Goal: Information Seeking & Learning: Learn about a topic

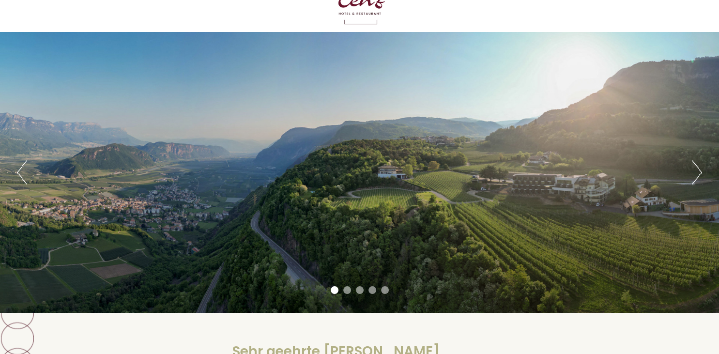
scroll to position [51, 0]
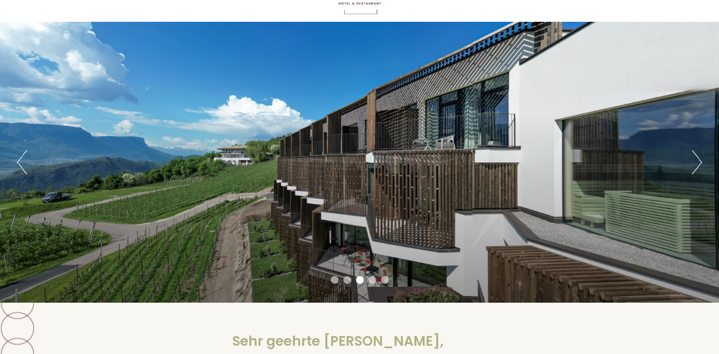
click at [698, 161] on button "Next" at bounding box center [697, 162] width 10 height 24
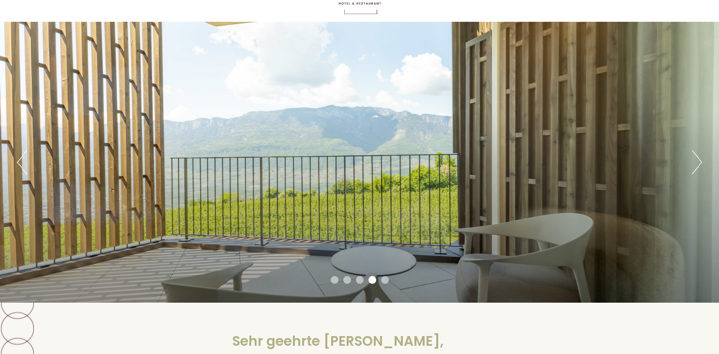
click at [698, 161] on button "Next" at bounding box center [697, 162] width 10 height 24
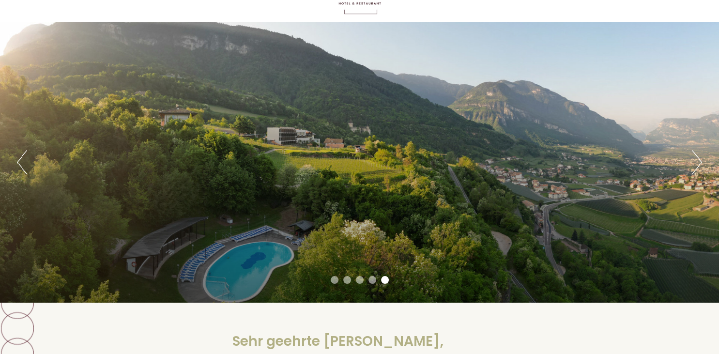
click at [698, 161] on button "Next" at bounding box center [697, 162] width 10 height 24
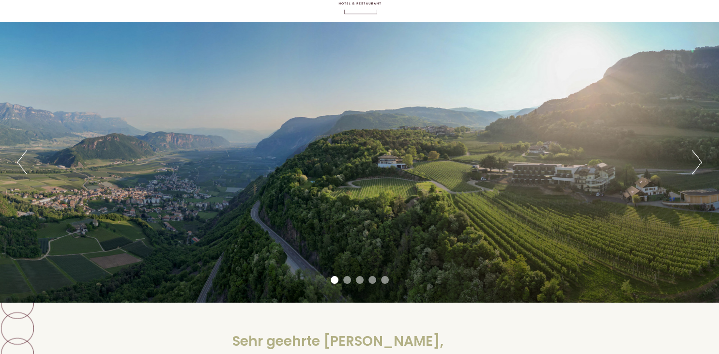
click at [698, 161] on button "Next" at bounding box center [697, 162] width 10 height 24
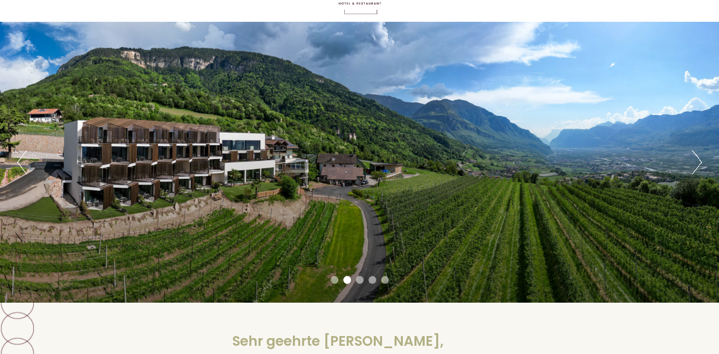
click at [698, 161] on button "Next" at bounding box center [697, 162] width 10 height 24
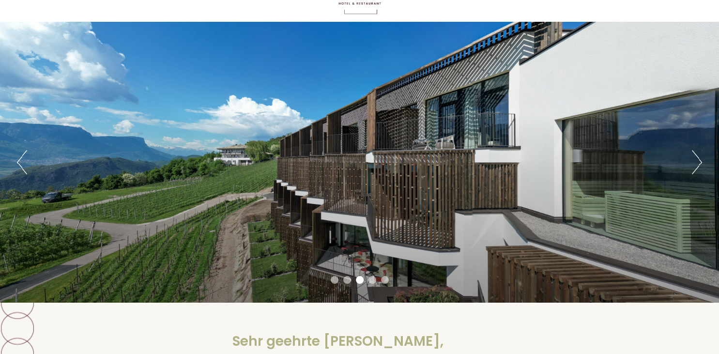
click at [698, 161] on button "Next" at bounding box center [697, 162] width 10 height 24
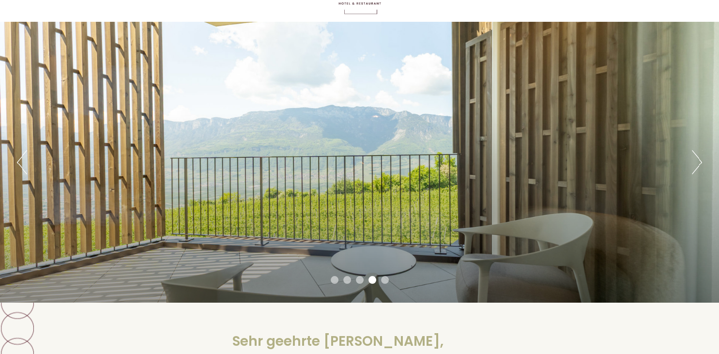
click at [698, 161] on button "Next" at bounding box center [697, 162] width 10 height 24
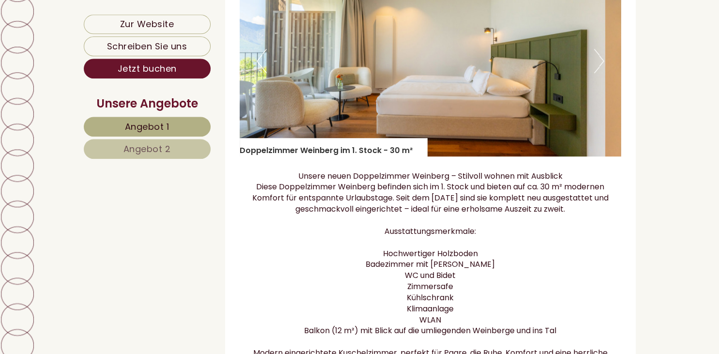
scroll to position [767, 0]
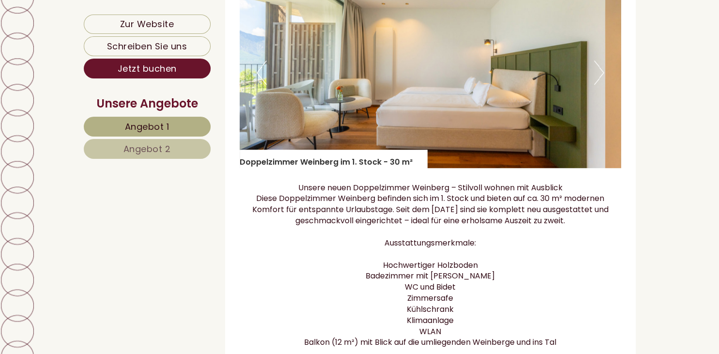
click at [138, 151] on span "Angebot 2" at bounding box center [146, 149] width 47 height 12
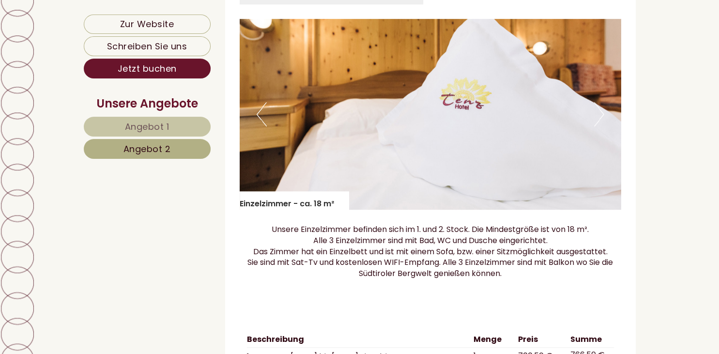
scroll to position [693, 0]
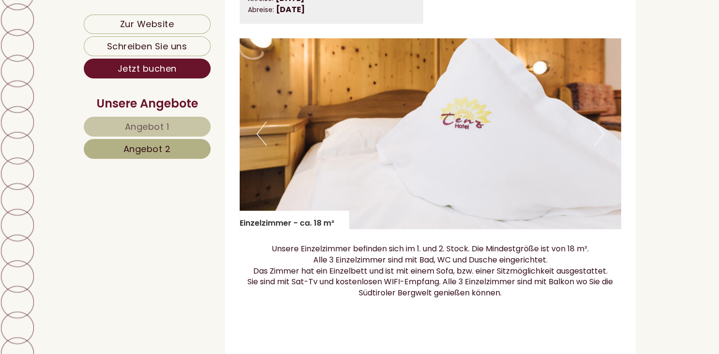
click at [603, 142] on button "Next" at bounding box center [599, 134] width 10 height 24
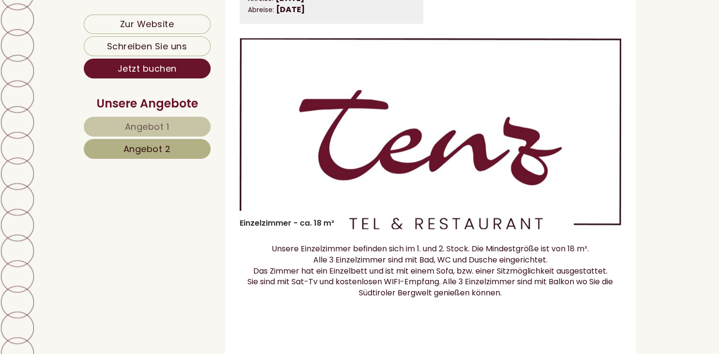
click at [603, 142] on button "Next" at bounding box center [599, 134] width 10 height 24
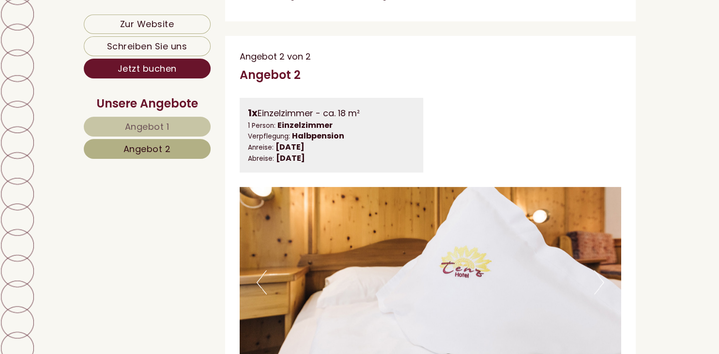
scroll to position [540, 0]
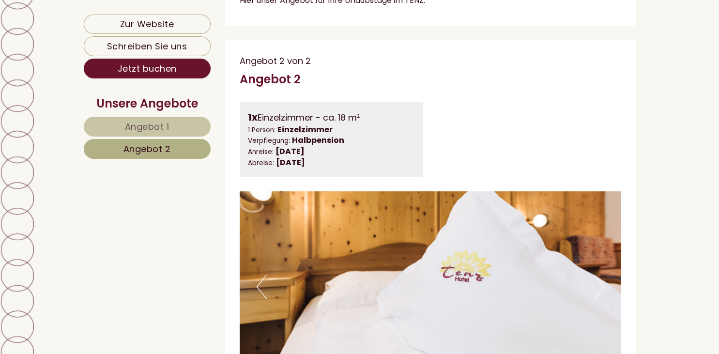
click at [149, 124] on span "Angebot 1" at bounding box center [147, 127] width 45 height 12
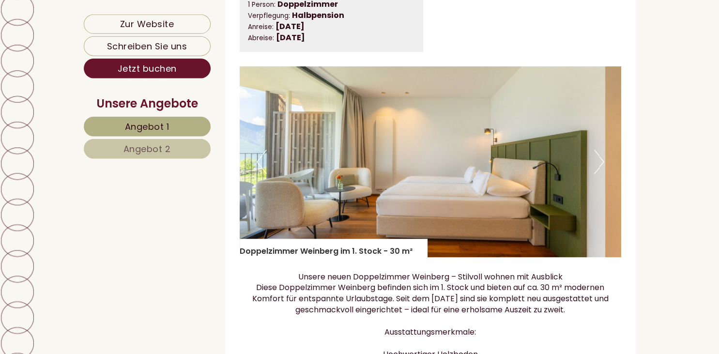
scroll to position [694, 0]
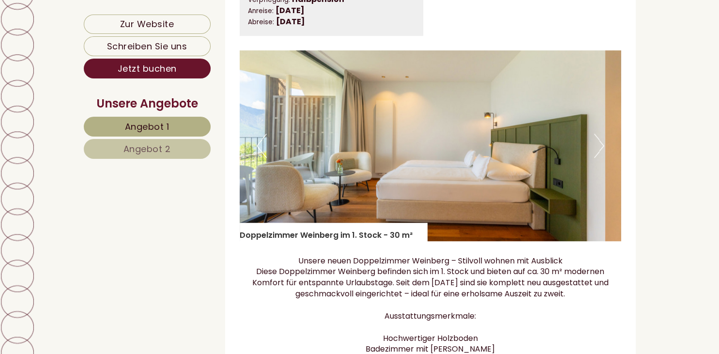
click at [603, 156] on button "Next" at bounding box center [599, 146] width 10 height 24
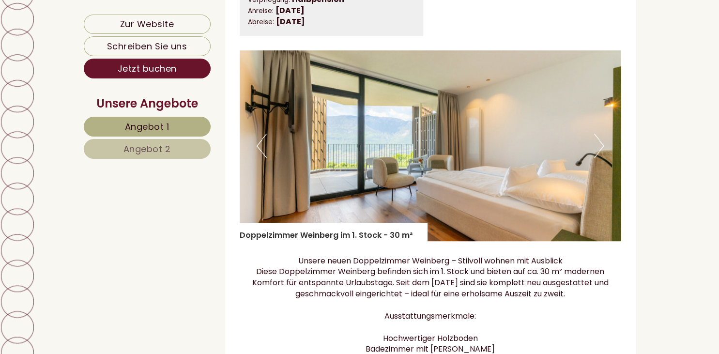
click at [603, 156] on button "Next" at bounding box center [599, 146] width 10 height 24
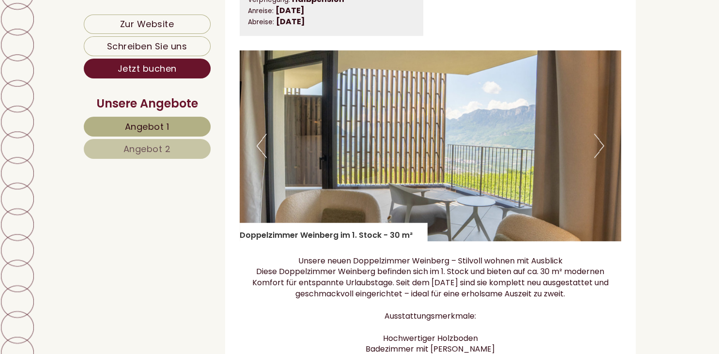
click at [603, 156] on button "Next" at bounding box center [599, 146] width 10 height 24
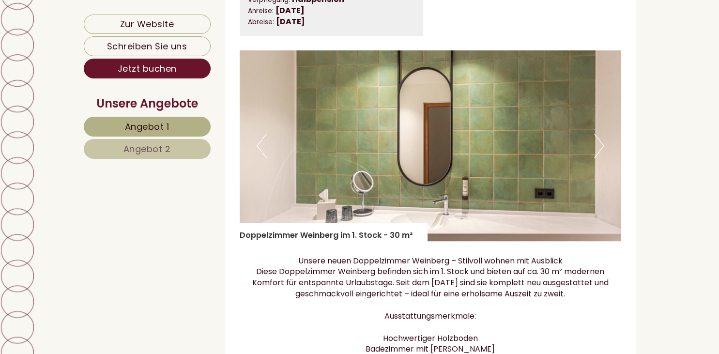
click at [603, 156] on button "Next" at bounding box center [599, 146] width 10 height 24
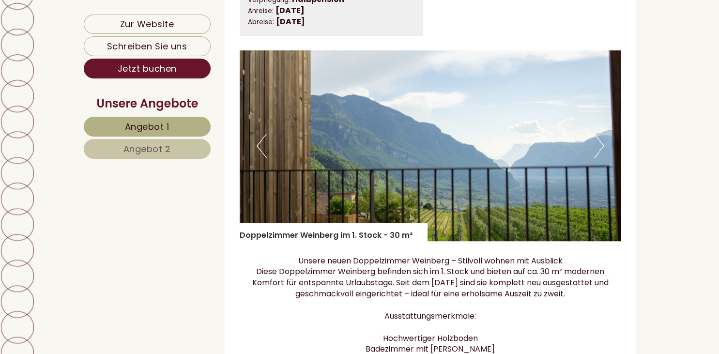
click at [603, 156] on button "Next" at bounding box center [599, 146] width 10 height 24
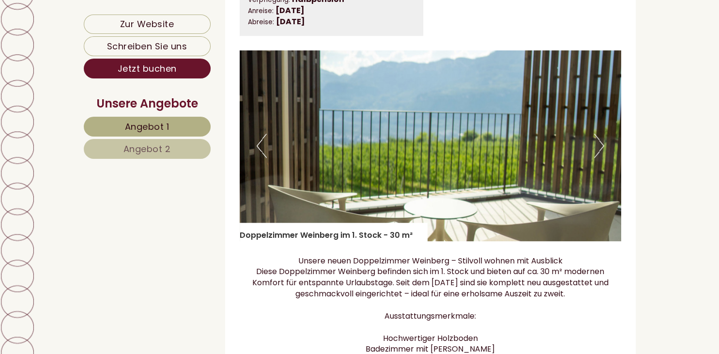
click at [603, 156] on button "Next" at bounding box center [599, 146] width 10 height 24
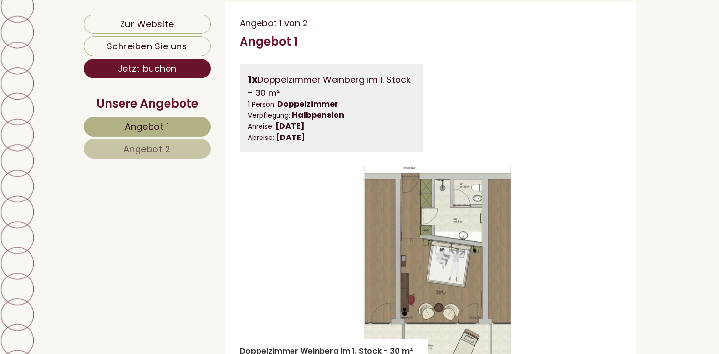
scroll to position [643, 0]
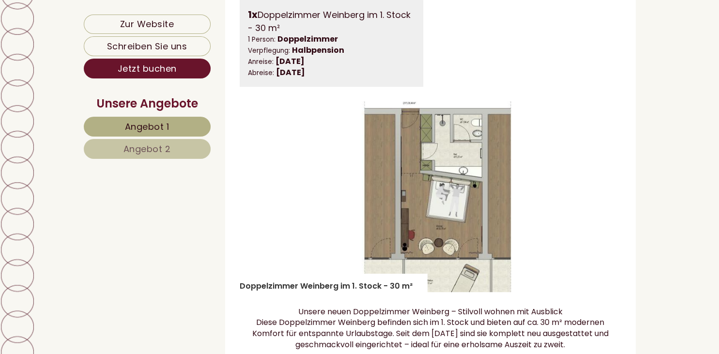
click at [621, 177] on img at bounding box center [431, 196] width 382 height 191
drag, startPoint x: 627, startPoint y: 134, endPoint x: 632, endPoint y: 113, distance: 21.8
click at [630, 118] on div "Angebot 1 von 2 Angebot 1 1x Doppelzimmer Weinberg im 1. Stock - 30 m² 1 Person…" at bounding box center [430, 312] width 411 height 749
drag, startPoint x: 633, startPoint y: 110, endPoint x: 595, endPoint y: 141, distance: 49.2
click at [633, 110] on div "Angebot 1 von 2 Angebot 1 1x Doppelzimmer Weinberg im 1. Stock - 30 m² 1 Person…" at bounding box center [430, 312] width 411 height 749
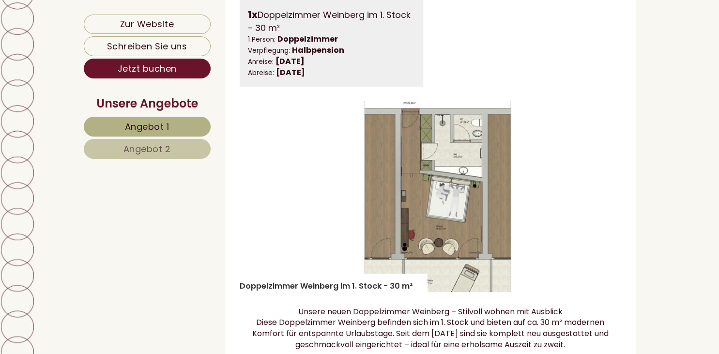
drag, startPoint x: 240, startPoint y: 153, endPoint x: 242, endPoint y: 166, distance: 13.6
click at [240, 155] on img at bounding box center [431, 196] width 382 height 191
drag, startPoint x: 241, startPoint y: 194, endPoint x: 241, endPoint y: 230, distance: 35.8
click at [241, 201] on img at bounding box center [431, 196] width 382 height 191
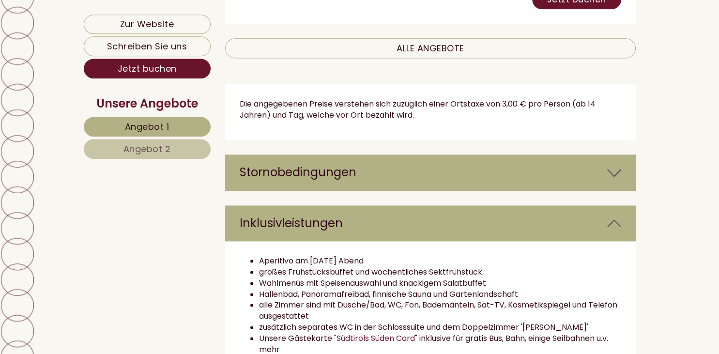
scroll to position [1307, 0]
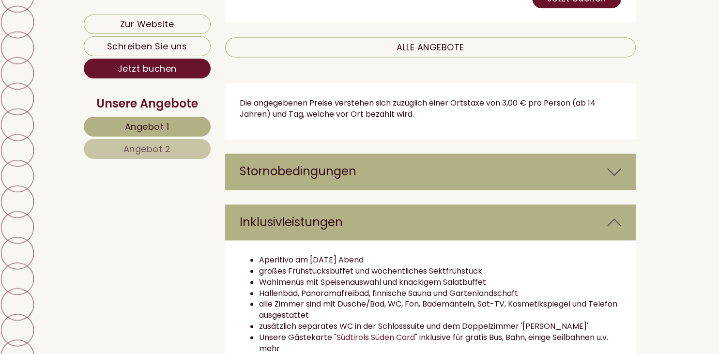
click at [615, 180] on icon at bounding box center [614, 171] width 14 height 16
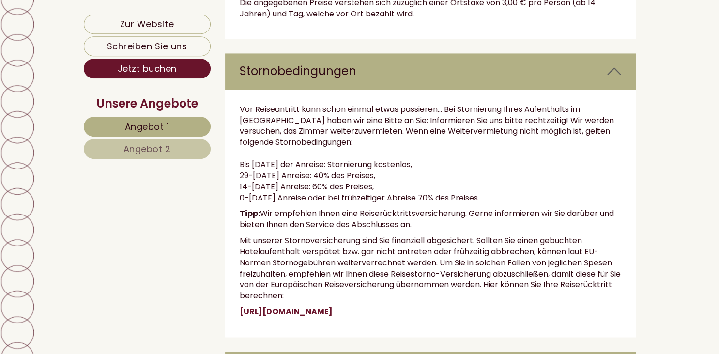
scroll to position [1410, 0]
